Goal: Task Accomplishment & Management: Use online tool/utility

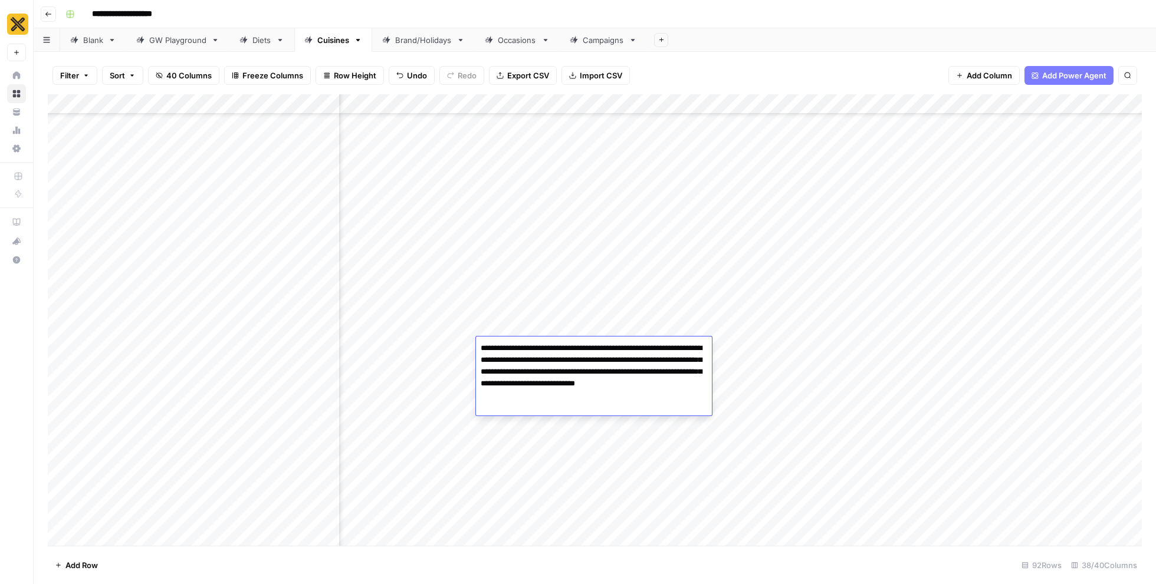
scroll to position [2321, 1989]
click at [828, 359] on div "Add Column" at bounding box center [595, 320] width 1094 height 452
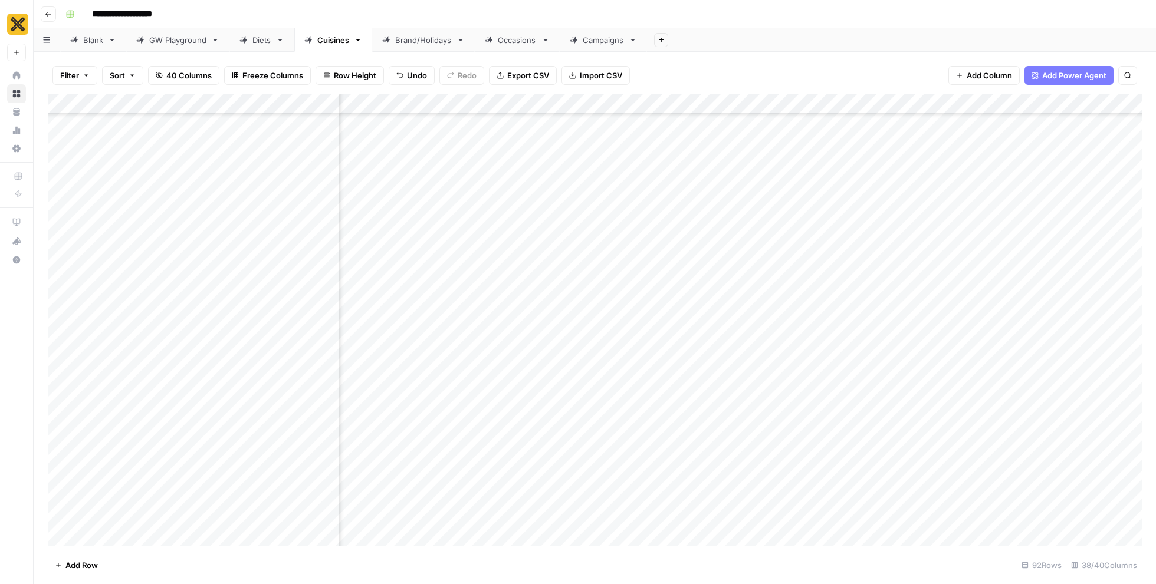
scroll to position [2321, 2899]
click at [626, 347] on div "Add Column" at bounding box center [595, 320] width 1094 height 452
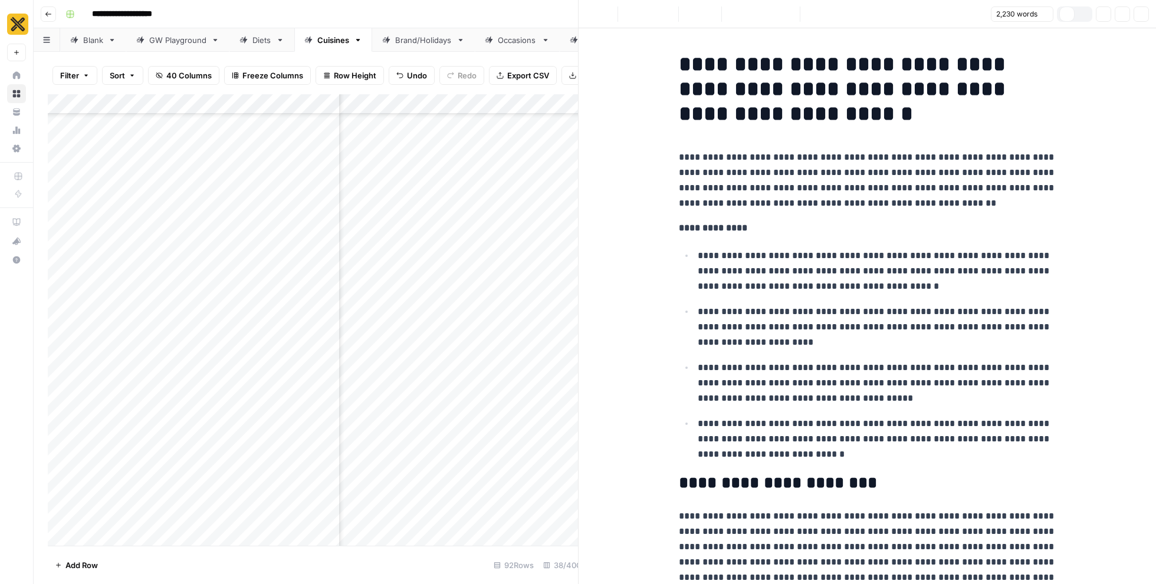
scroll to position [2321, 2890]
click at [789, 282] on p "**********" at bounding box center [877, 271] width 359 height 46
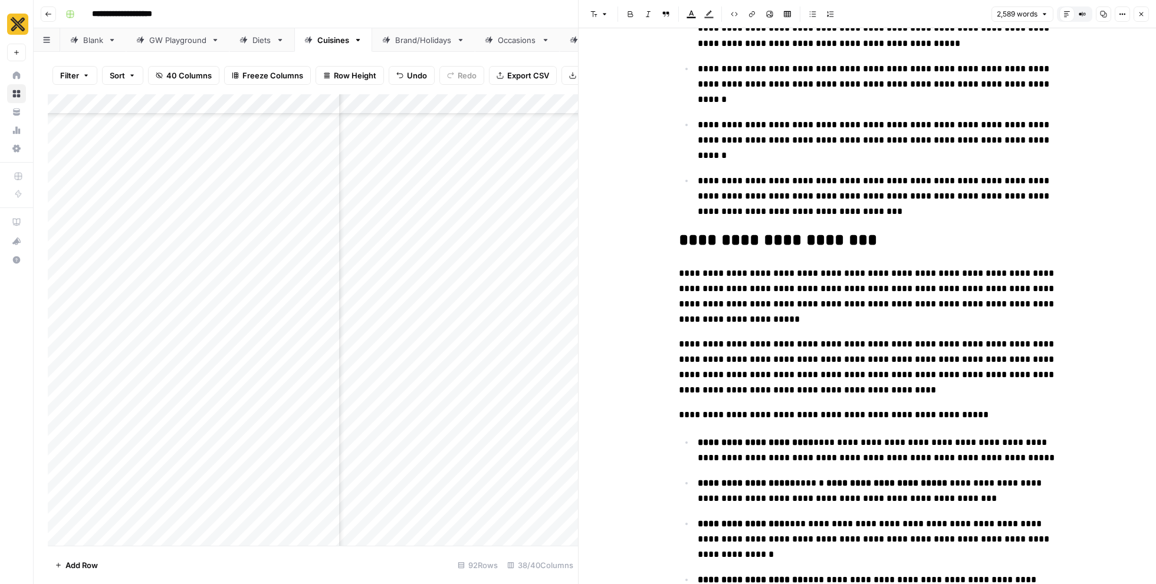
scroll to position [0, 0]
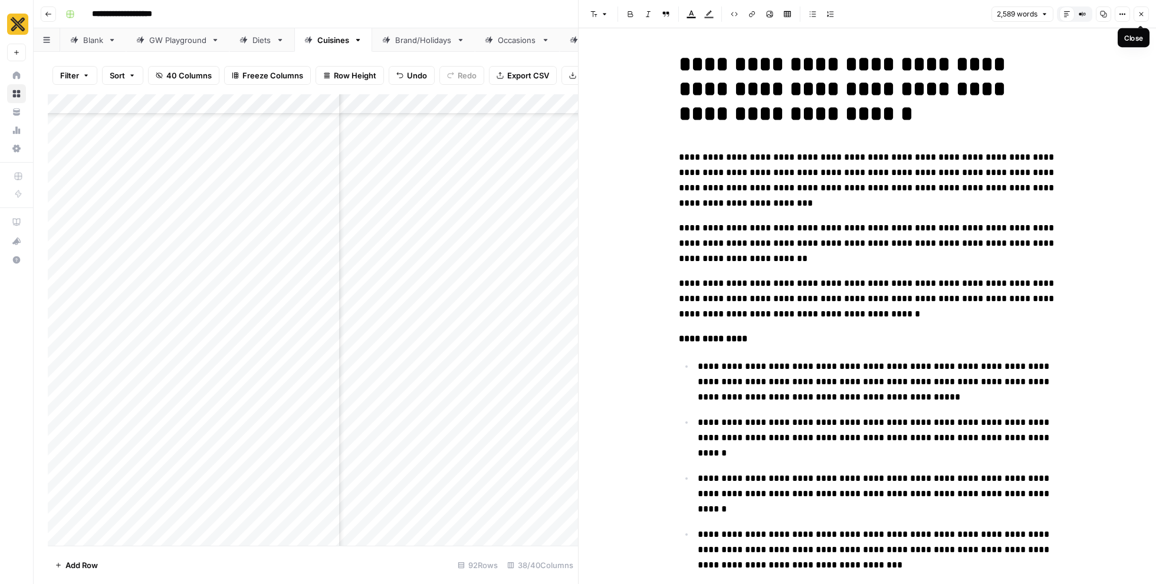
click at [1142, 16] on icon "button" at bounding box center [1140, 14] width 7 height 7
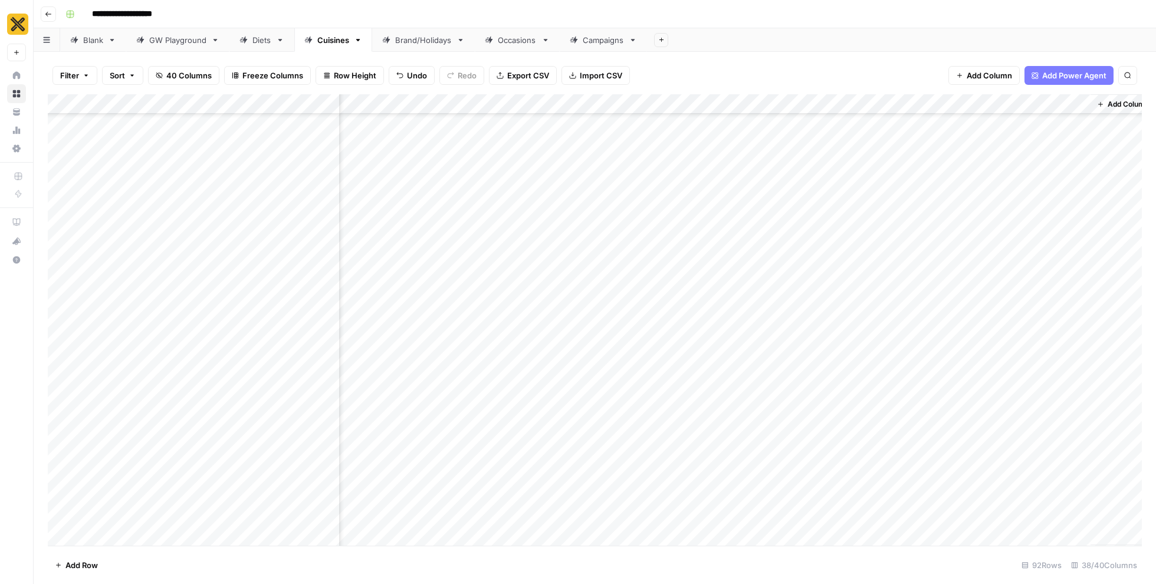
scroll to position [2321, 2659]
click at [572, 346] on div "Add Column" at bounding box center [595, 320] width 1094 height 452
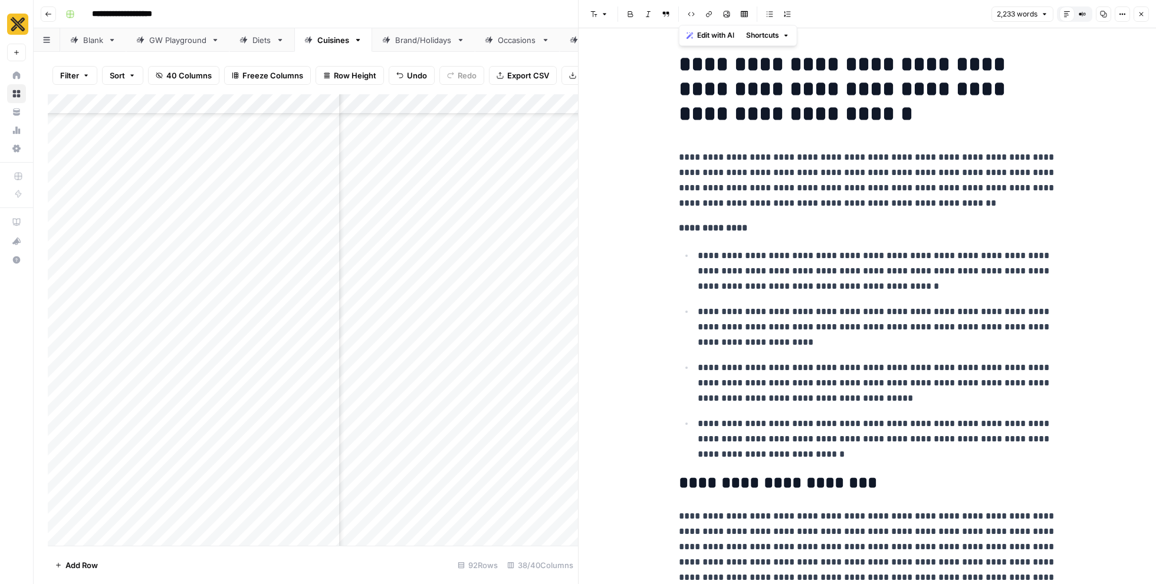
scroll to position [7569, 0]
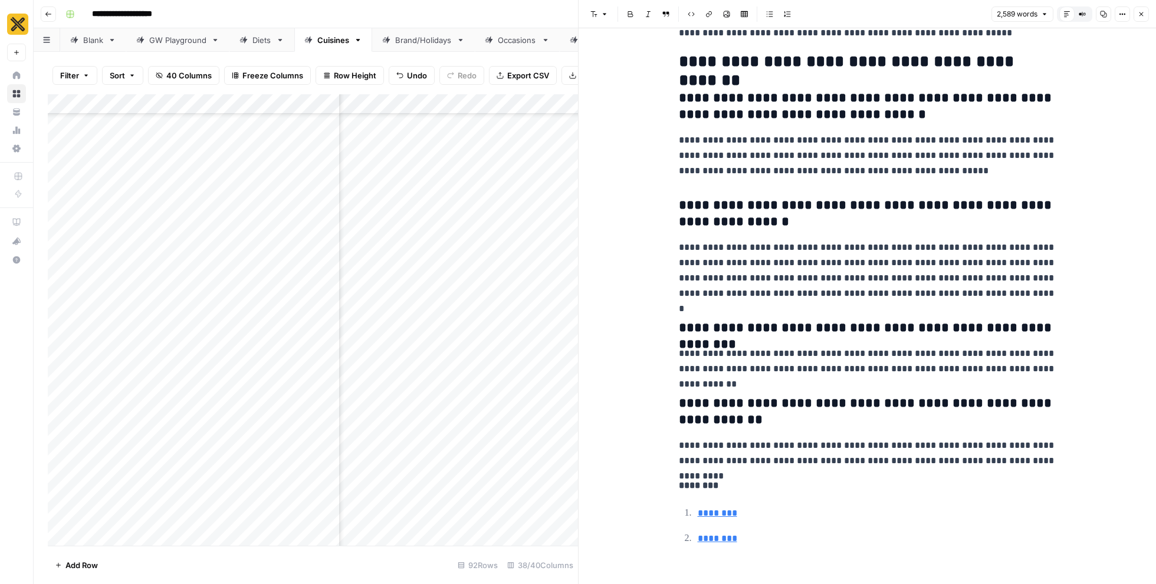
click at [1143, 17] on icon "button" at bounding box center [1140, 14] width 7 height 7
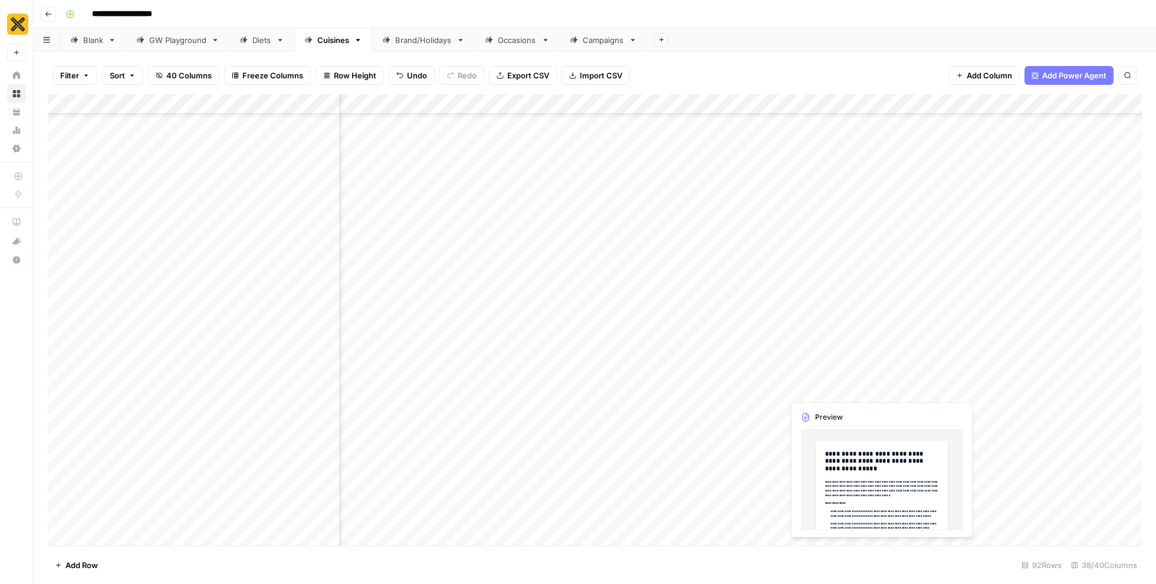
scroll to position [2321, 2861]
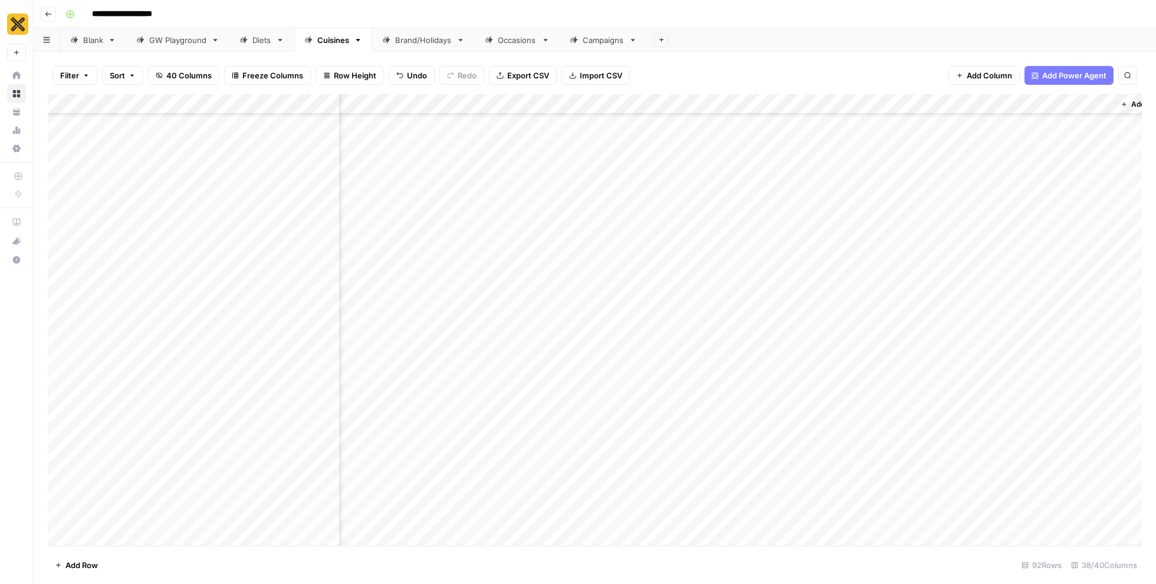
click at [851, 347] on div "Add Column" at bounding box center [595, 320] width 1094 height 452
click at [435, 359] on div "Add Column" at bounding box center [595, 320] width 1094 height 452
click at [471, 357] on textarea "**********" at bounding box center [517, 360] width 236 height 40
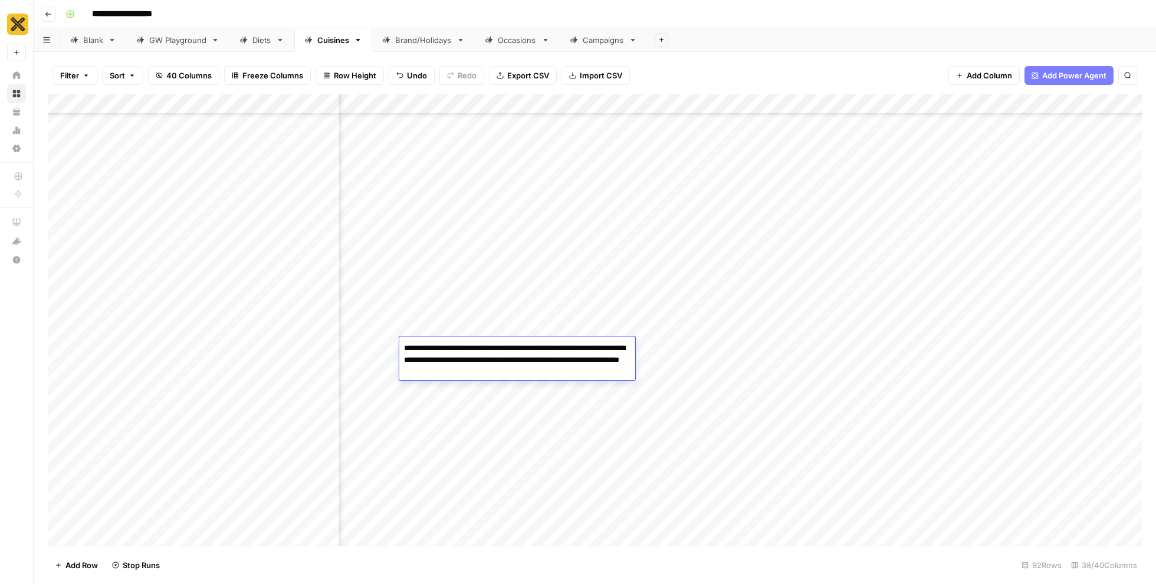
click at [471, 357] on textarea "**********" at bounding box center [517, 360] width 236 height 40
